Goal: Complete application form

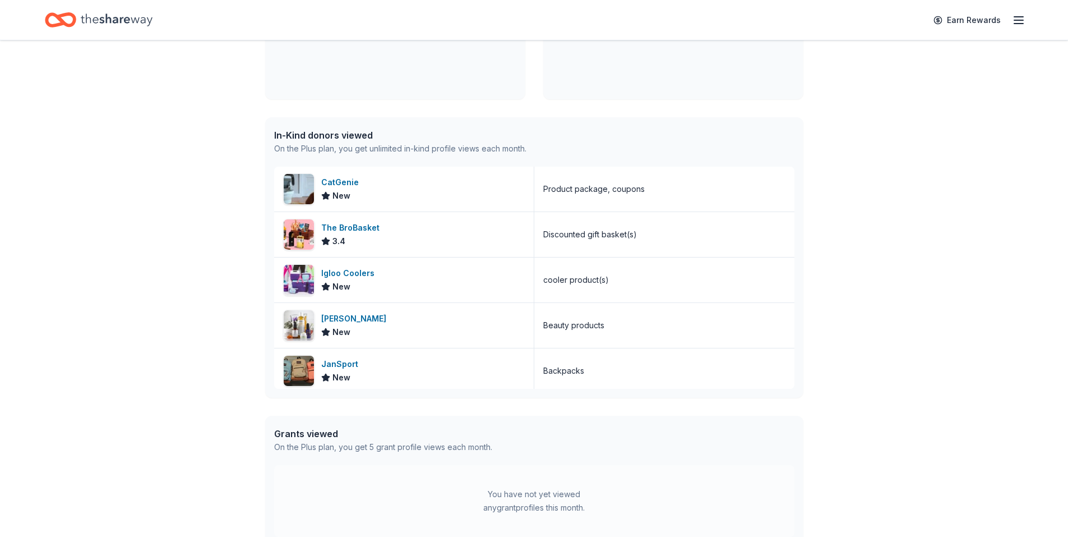
scroll to position [399, 0]
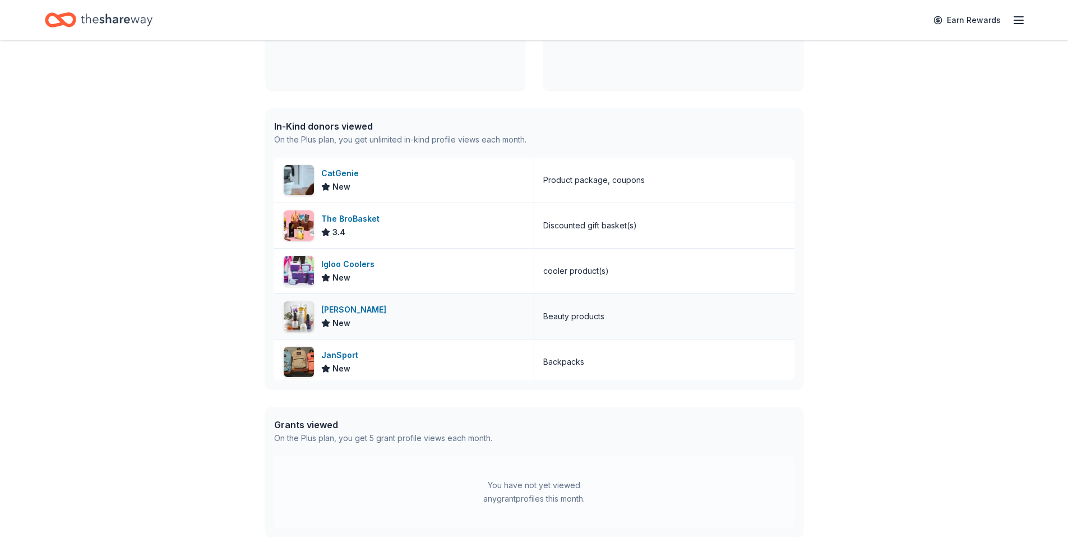
click at [329, 312] on div "Kiehl's" at bounding box center [356, 309] width 70 height 13
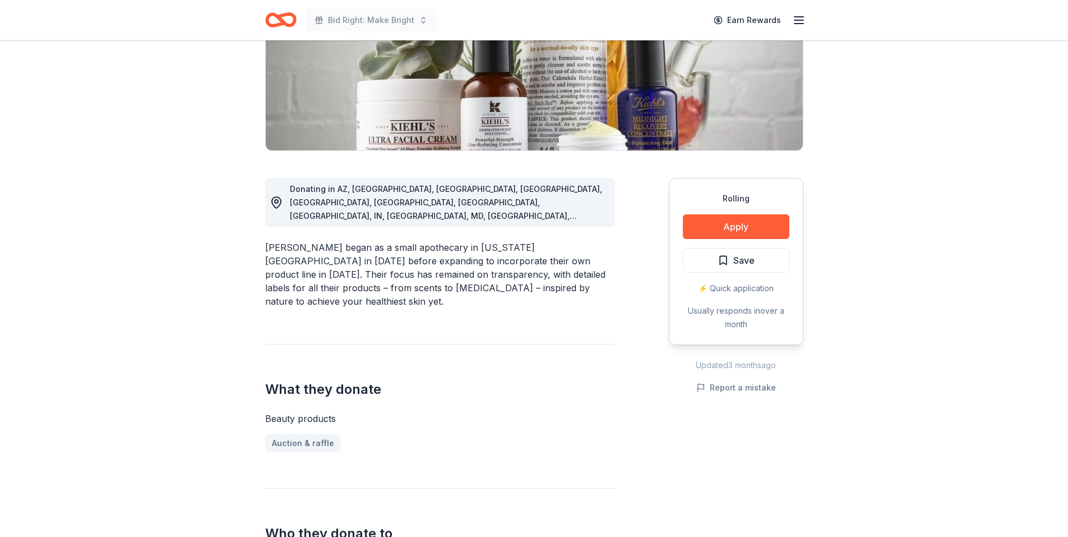
scroll to position [195, 0]
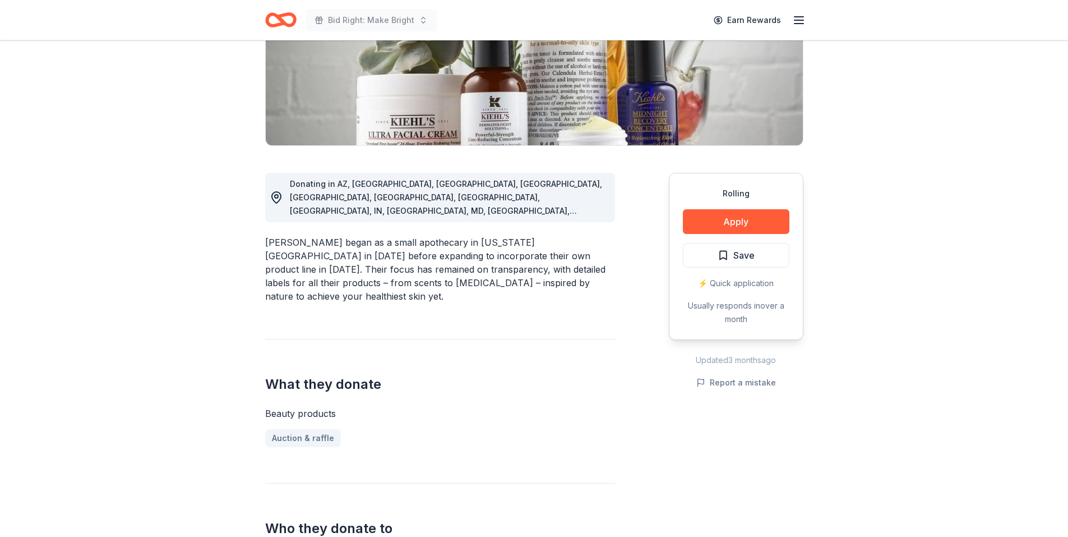
click at [740, 235] on div "Rolling Apply Save ⚡️ Quick application Usually responds in over a month" at bounding box center [736, 256] width 135 height 167
click at [738, 220] on button "Apply" at bounding box center [736, 221] width 107 height 25
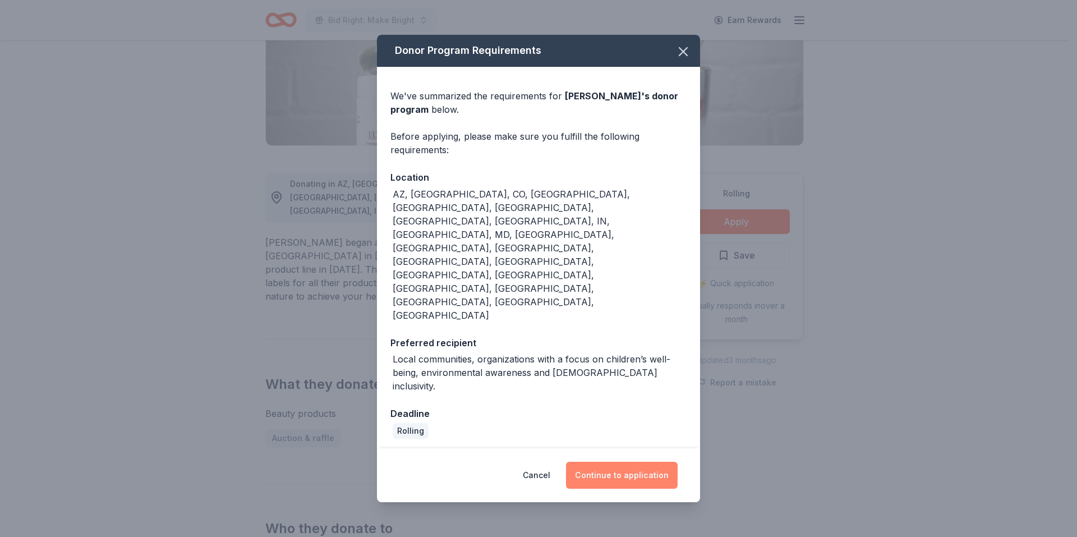
click at [634, 461] on button "Continue to application" at bounding box center [622, 474] width 112 height 27
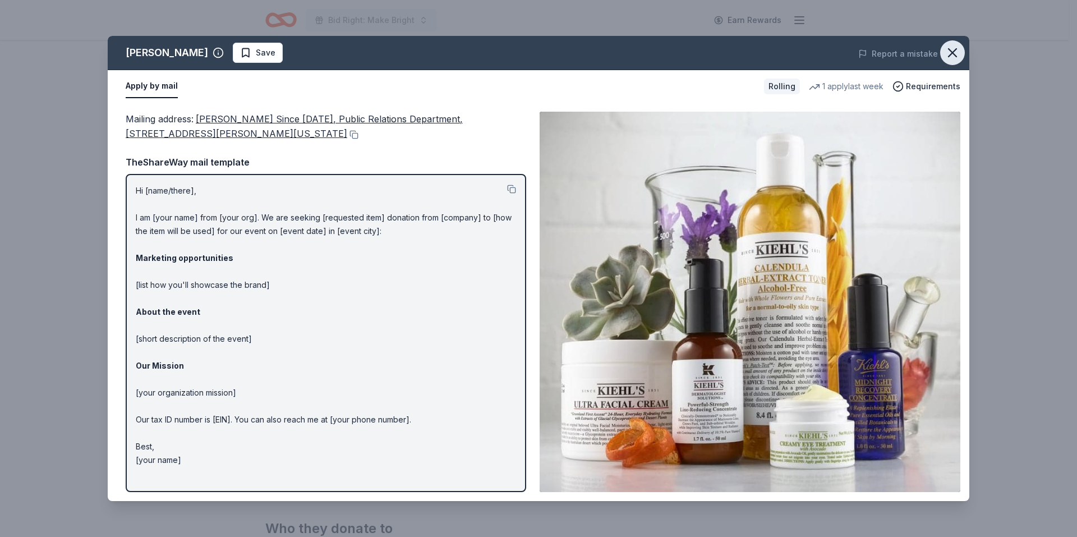
click at [957, 52] on icon "button" at bounding box center [952, 53] width 16 height 16
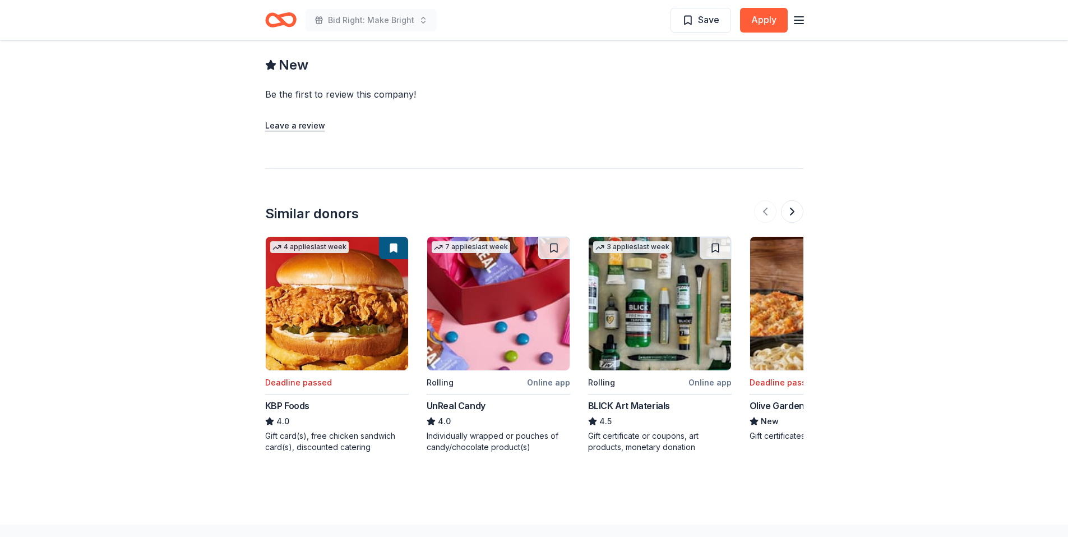
scroll to position [1128, 0]
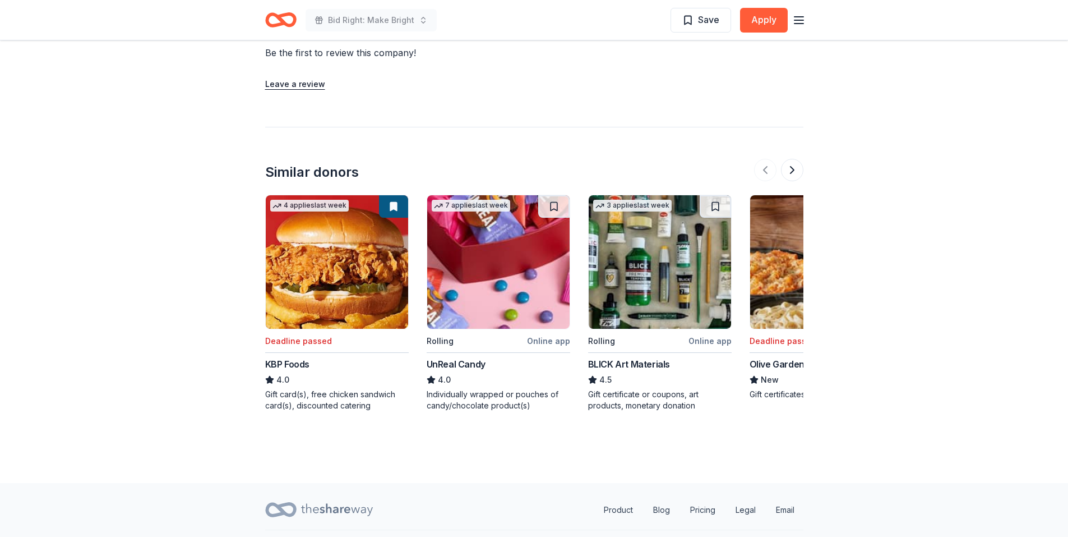
click at [449, 248] on img at bounding box center [498, 261] width 142 height 133
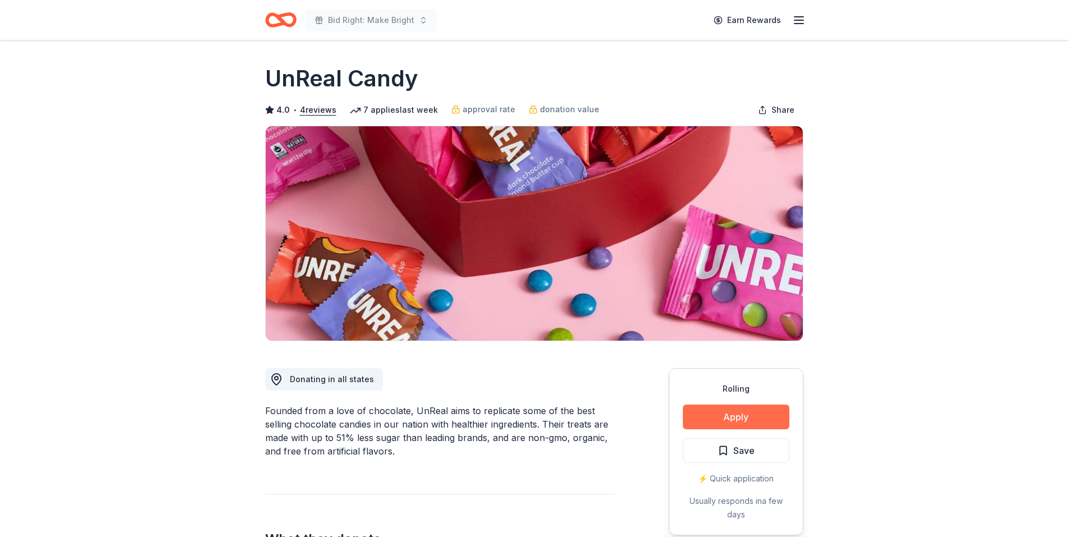
click at [744, 410] on button "Apply" at bounding box center [736, 416] width 107 height 25
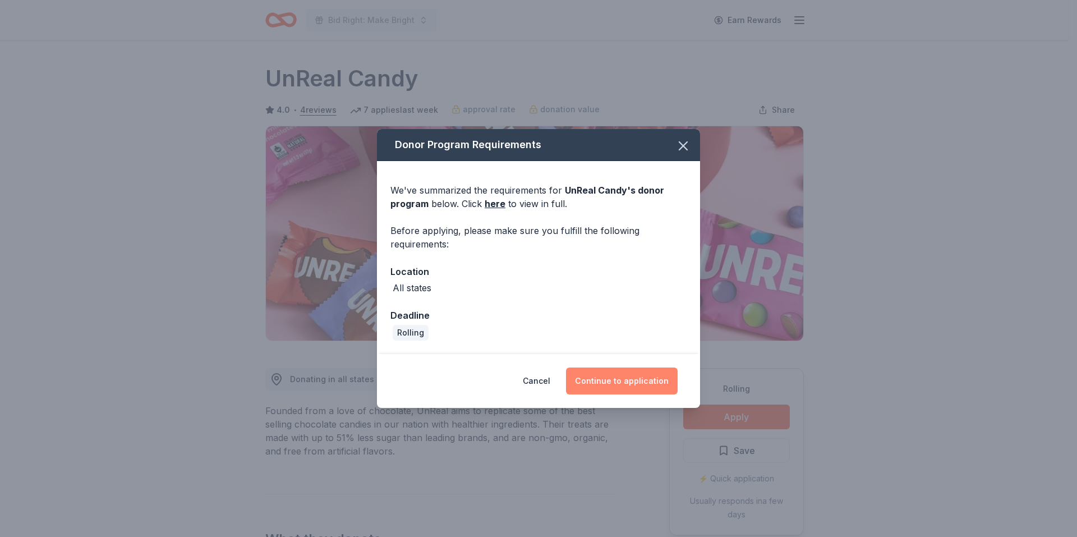
click at [590, 378] on button "Continue to application" at bounding box center [622, 380] width 112 height 27
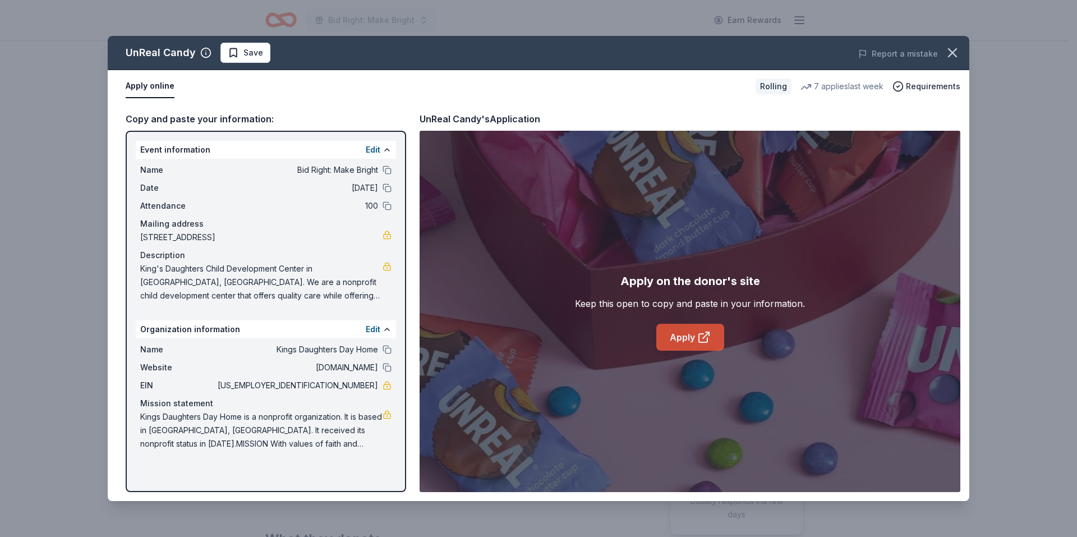
click at [667, 344] on link "Apply" at bounding box center [690, 337] width 68 height 27
click at [946, 54] on icon "button" at bounding box center [952, 53] width 16 height 16
